Goal: Navigation & Orientation: Find specific page/section

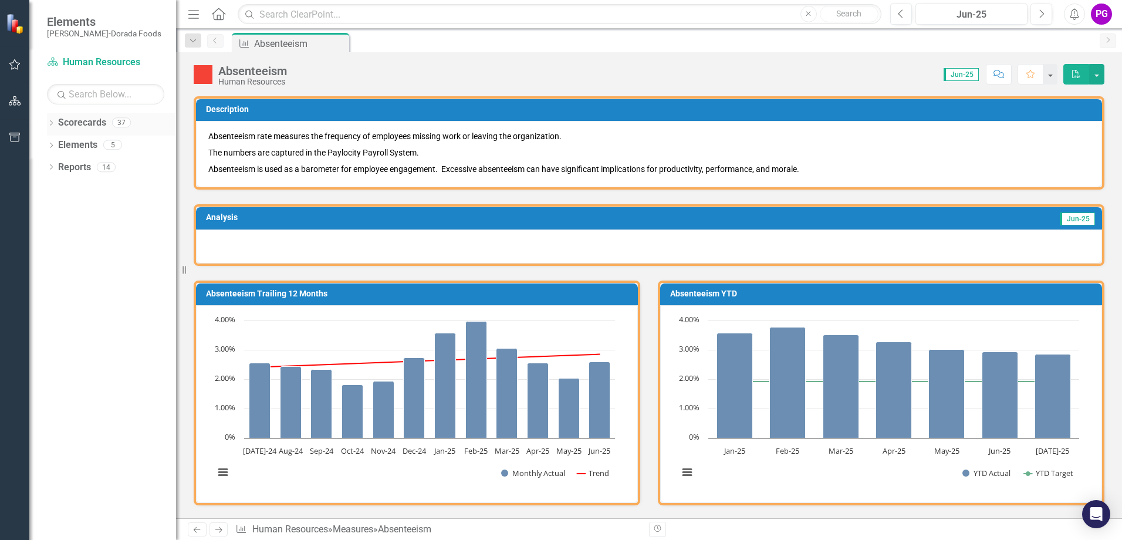
click at [51, 123] on icon "Dropdown" at bounding box center [51, 124] width 8 height 6
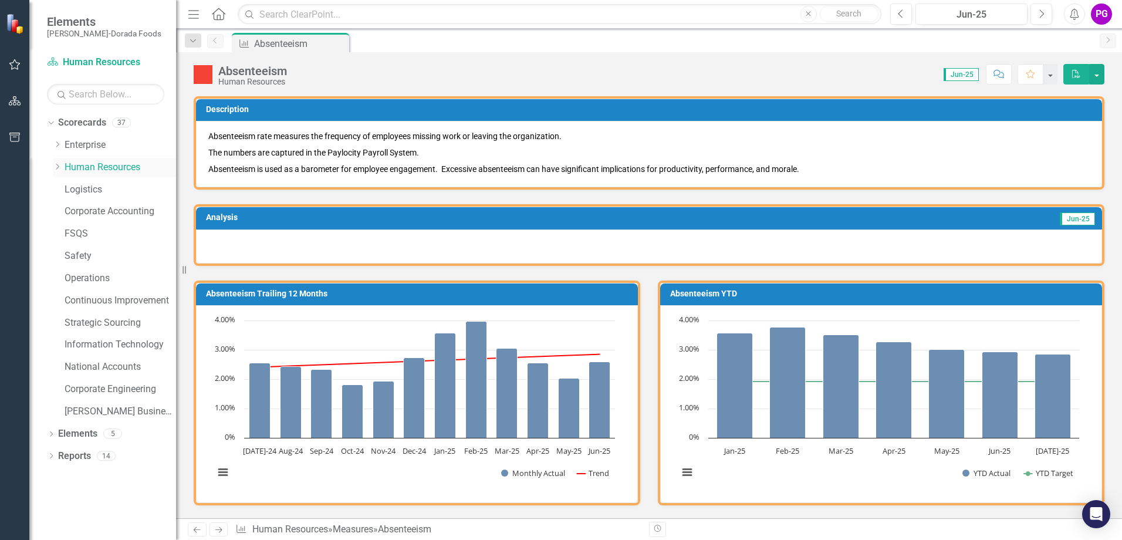
click at [80, 167] on link "Human Resources" at bounding box center [121, 167] width 112 height 13
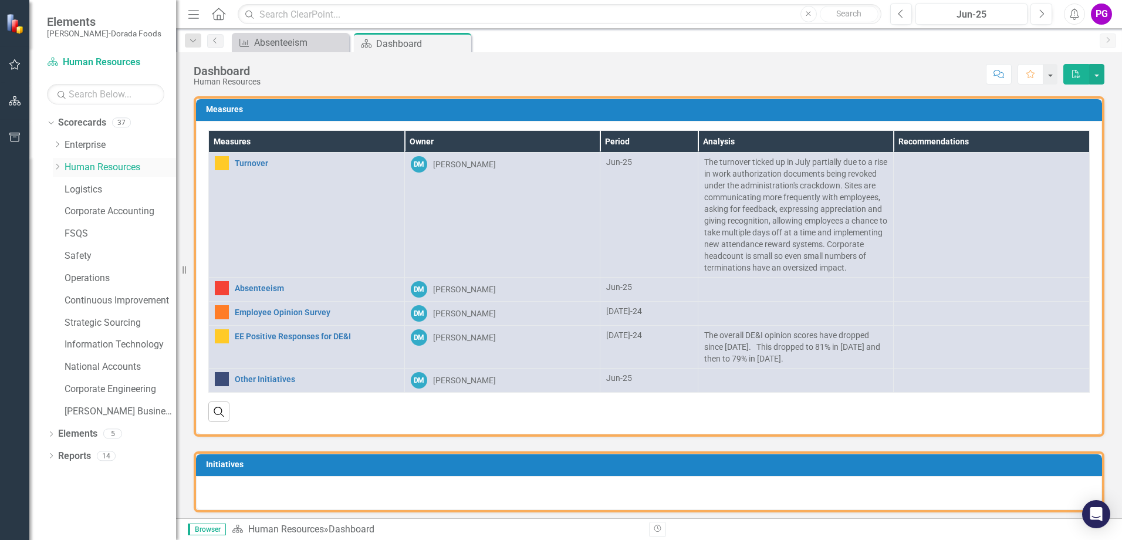
click at [55, 165] on icon "Dropdown" at bounding box center [57, 166] width 9 height 7
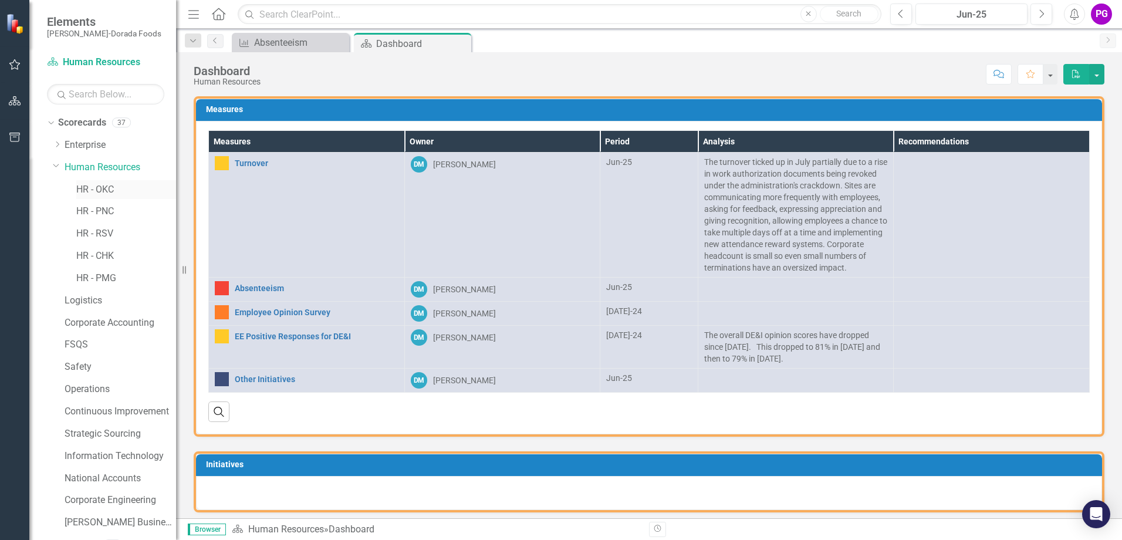
click at [79, 185] on link "HR - OKC" at bounding box center [126, 189] width 100 height 13
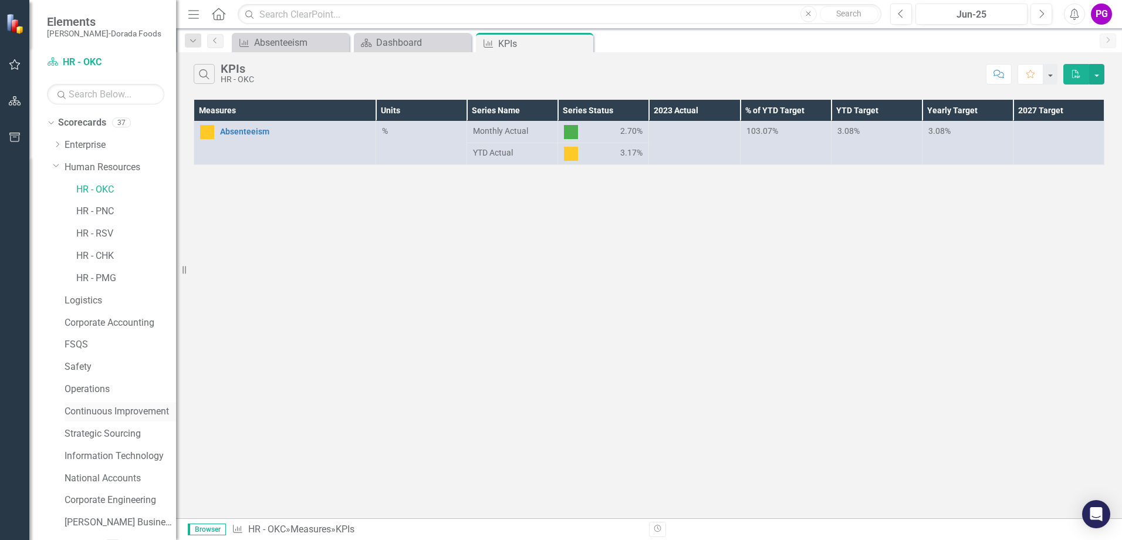
click at [103, 412] on link "Continuous Improvement" at bounding box center [121, 411] width 112 height 13
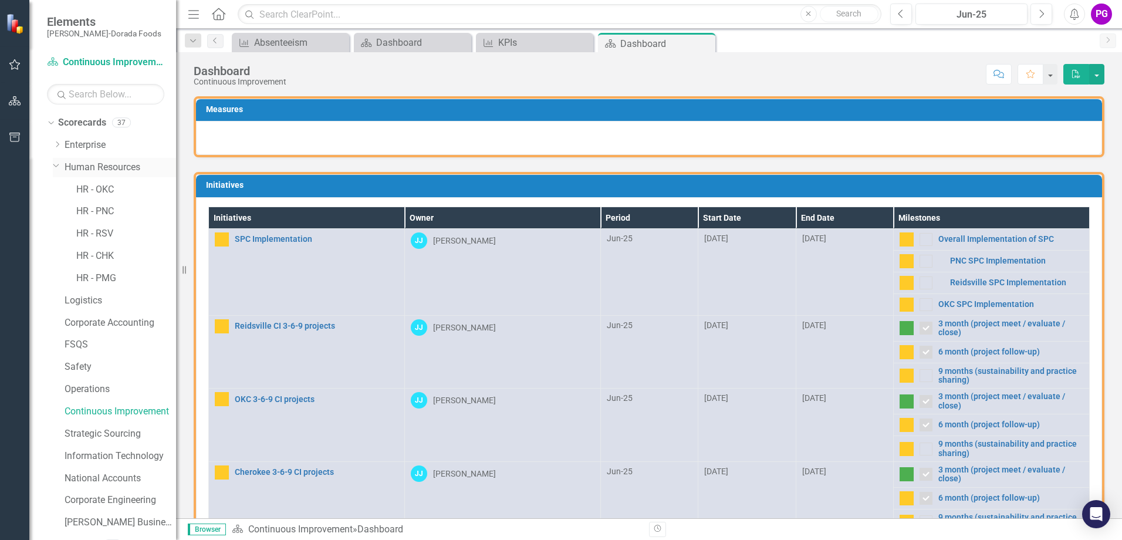
click at [53, 162] on icon "Dropdown" at bounding box center [56, 165] width 7 height 9
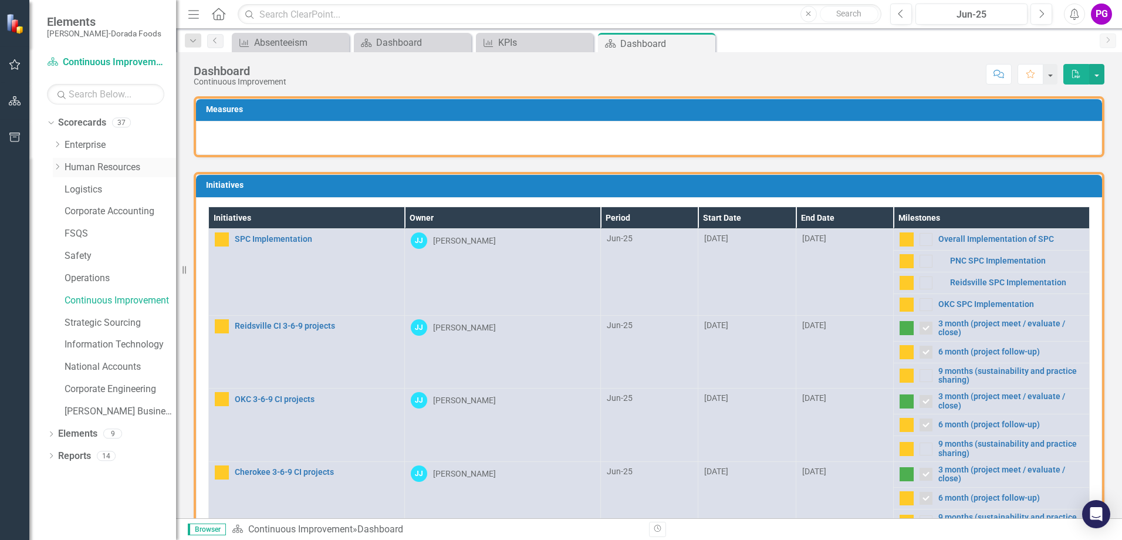
click at [57, 166] on icon "Dropdown" at bounding box center [57, 166] width 9 height 7
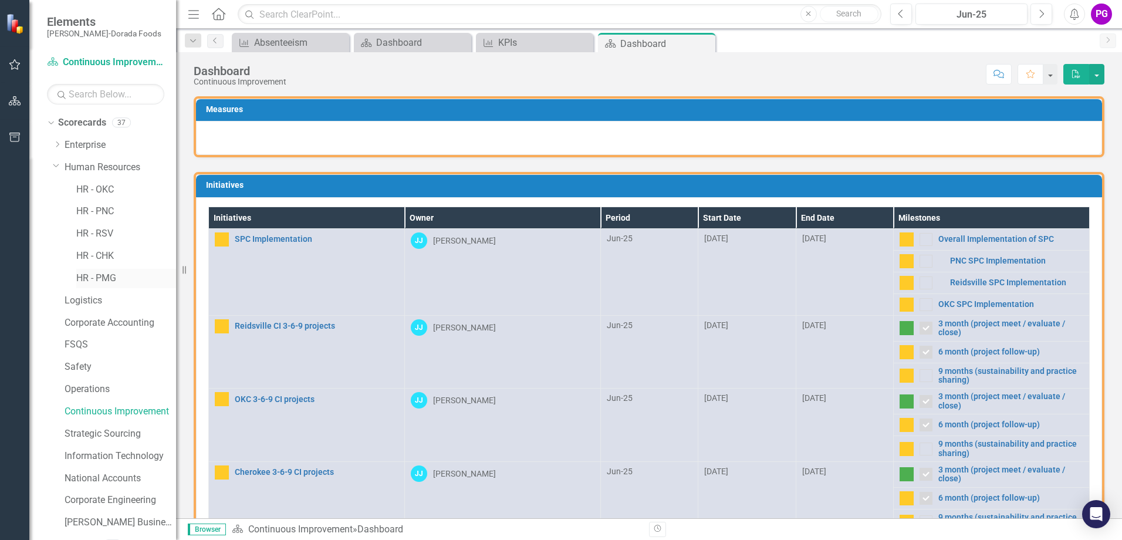
click at [106, 275] on link "HR - PMG" at bounding box center [126, 278] width 100 height 13
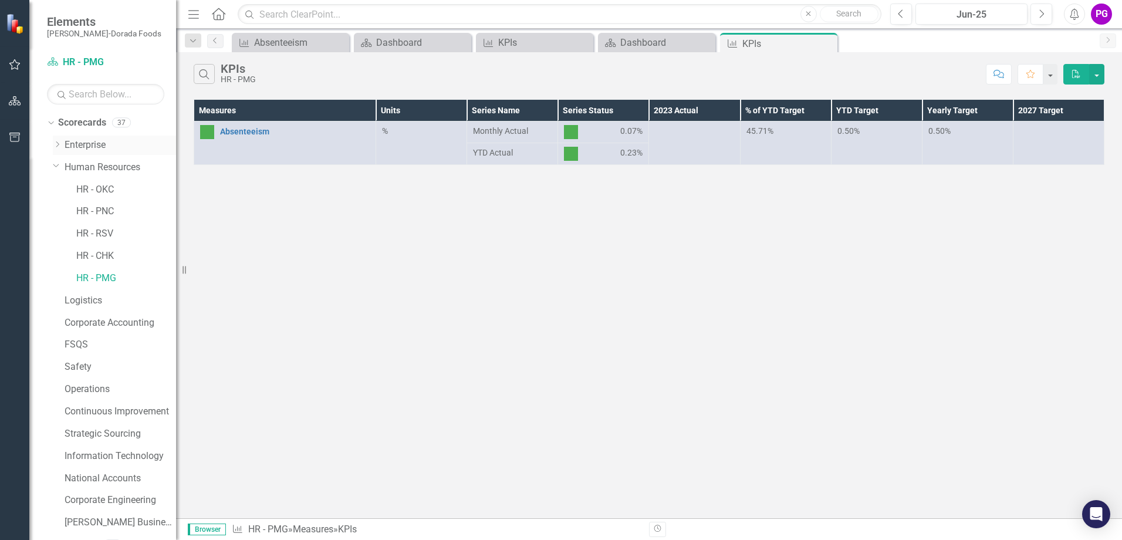
click at [86, 141] on link "Enterprise" at bounding box center [121, 145] width 112 height 13
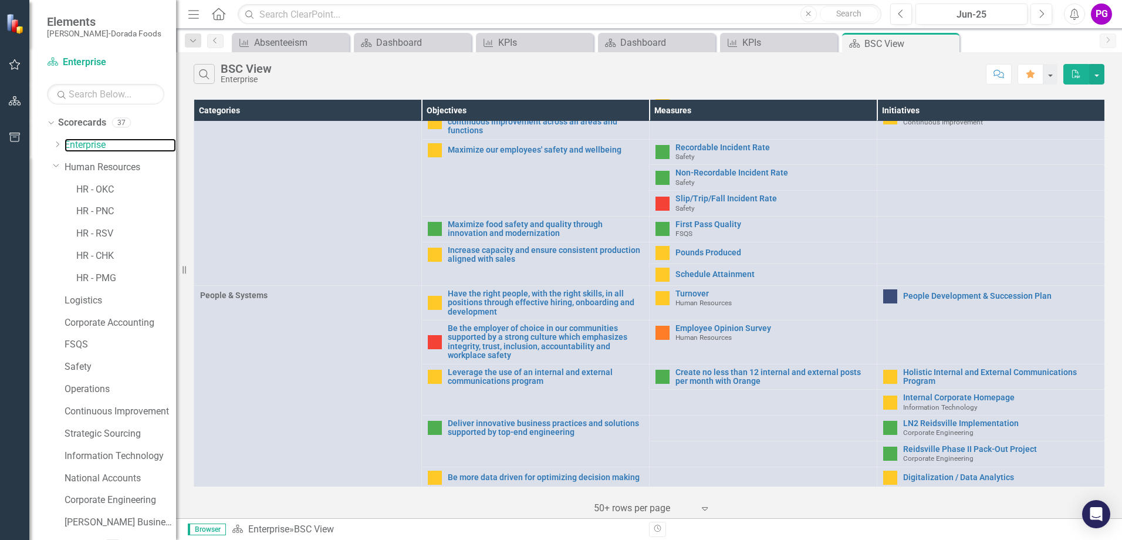
scroll to position [399, 0]
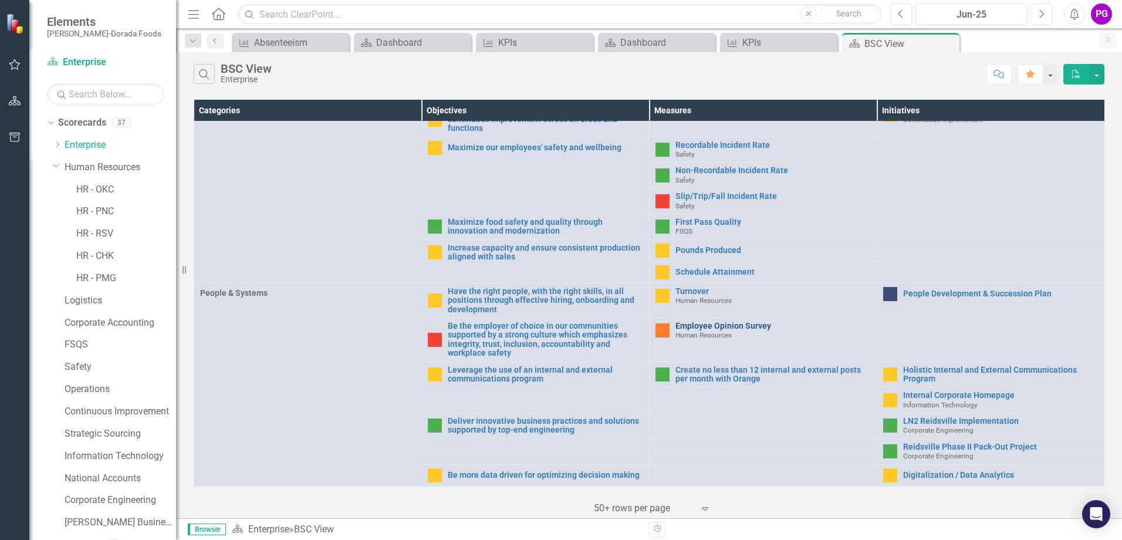
click at [687, 322] on link "Employee Opinion Survey" at bounding box center [773, 326] width 195 height 9
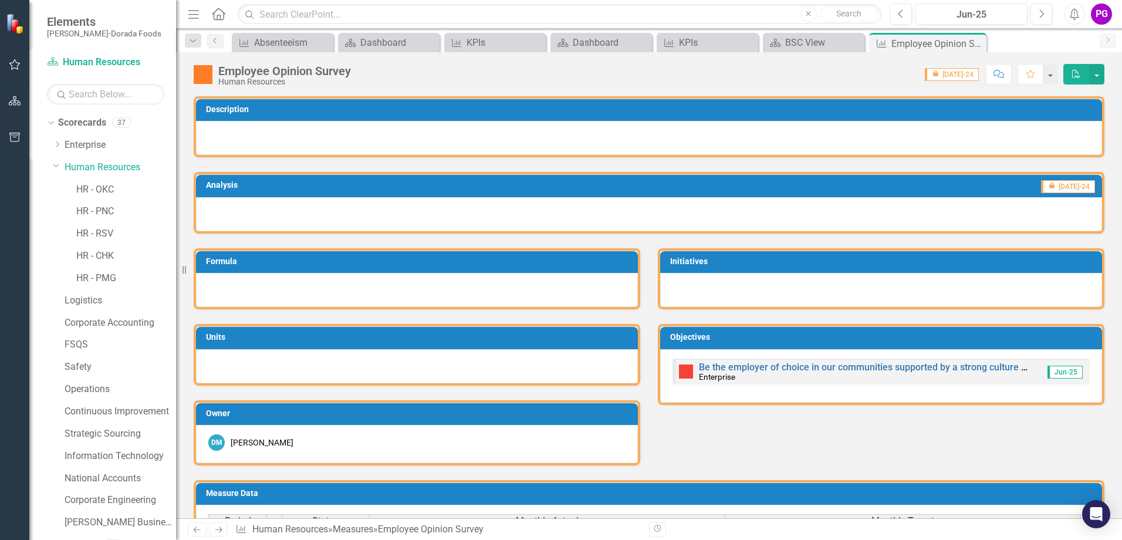
scroll to position [145, 0]
